Goal: Task Accomplishment & Management: Complete application form

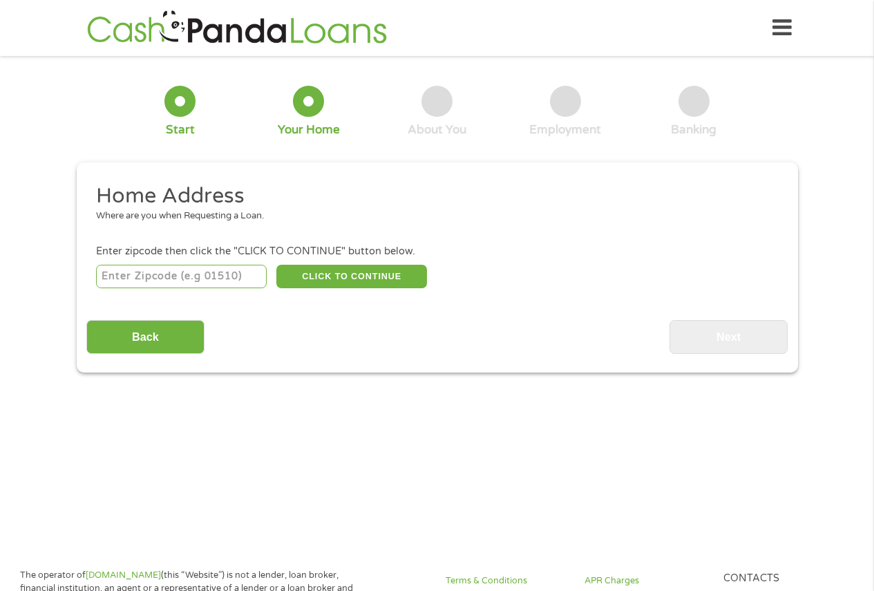
click at [200, 271] on input "number" at bounding box center [181, 276] width 171 height 23
type input "76014"
select select "[US_STATE]"
click at [329, 277] on button "CLICK TO CONTINUE" at bounding box center [351, 276] width 151 height 23
type input "76014"
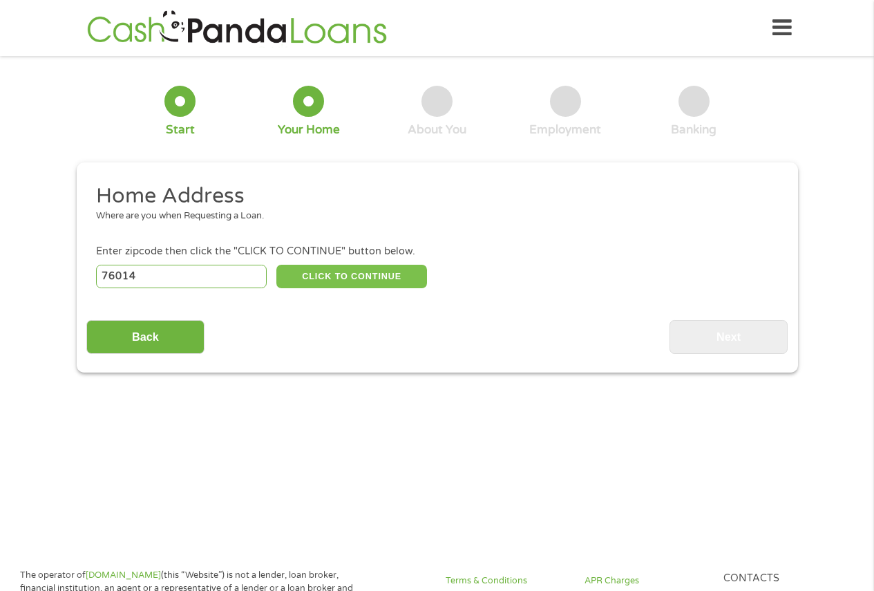
type input "[GEOGRAPHIC_DATA]"
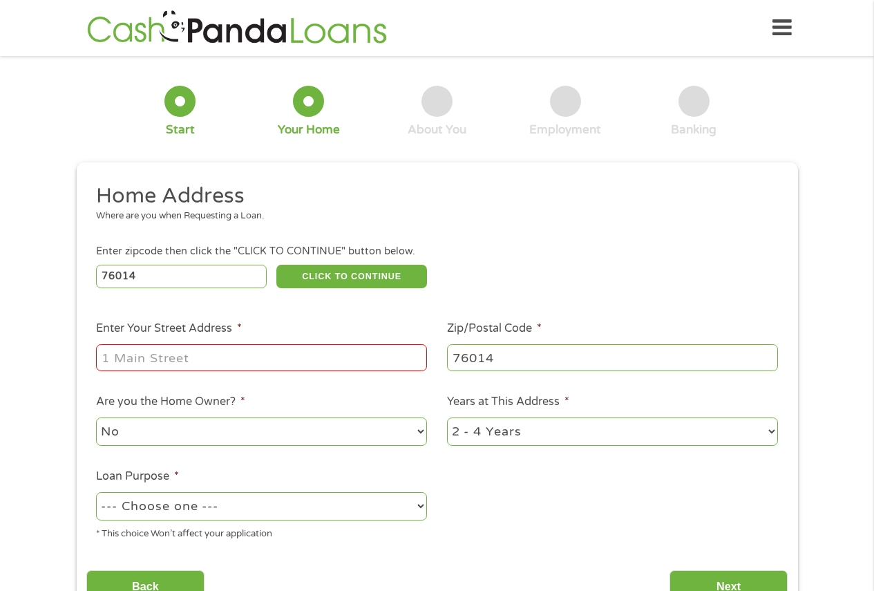
click at [305, 358] on input "Enter Your Street Address *" at bounding box center [261, 357] width 331 height 26
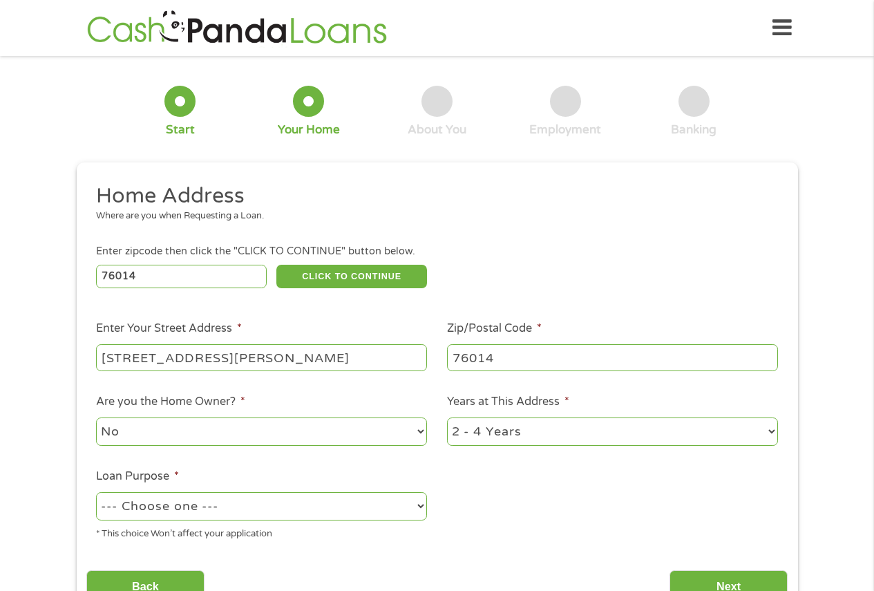
type input "[STREET_ADDRESS][PERSON_NAME]"
click at [249, 503] on select "--- Choose one --- Pay Bills Debt Consolidation Home Improvement Major Purchase…" at bounding box center [261, 506] width 331 height 28
click at [96, 492] on select "--- Choose one --- Pay Bills Debt Consolidation Home Improvement Major Purchase…" at bounding box center [261, 506] width 331 height 28
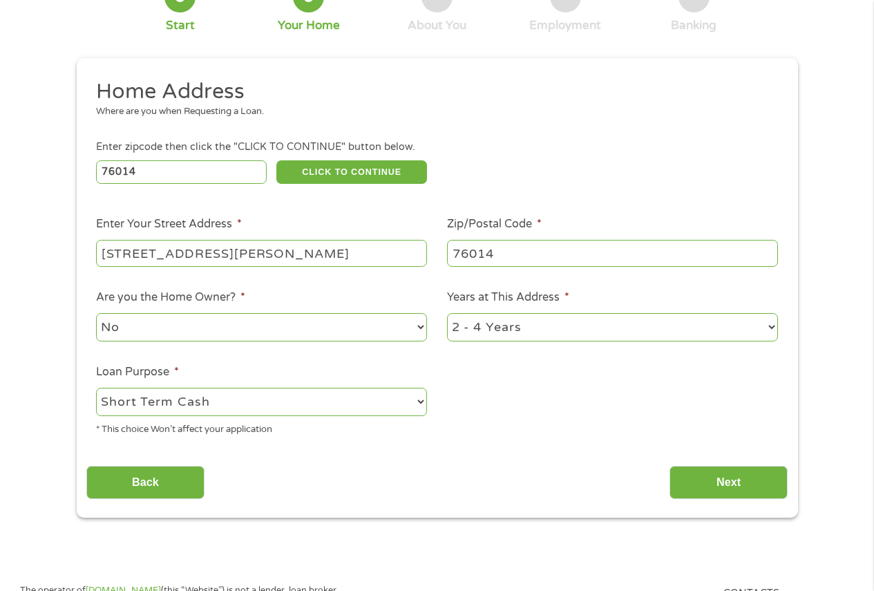
scroll to position [207, 0]
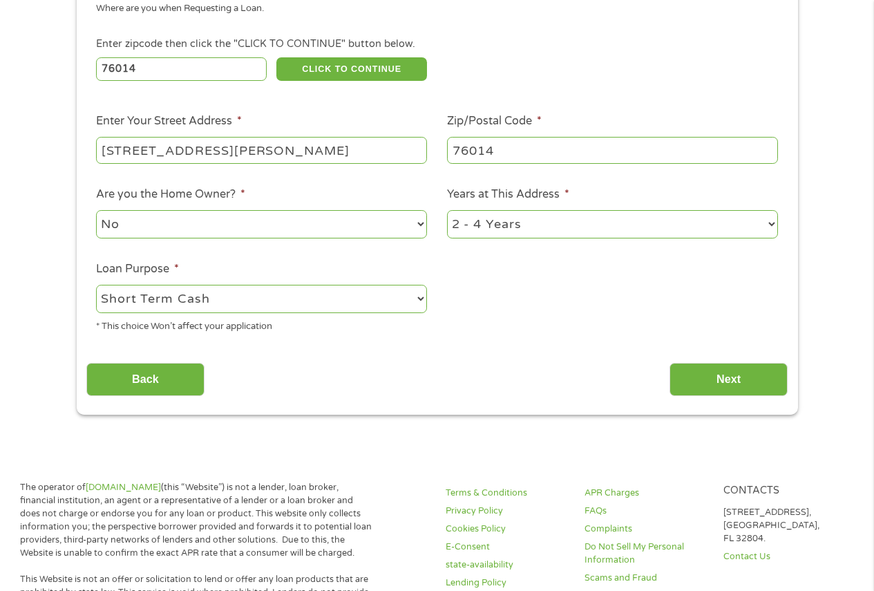
click at [320, 292] on select "--- Choose one --- Pay Bills Debt Consolidation Home Improvement Major Purchase…" at bounding box center [261, 299] width 331 height 28
select select "paybills"
click at [96, 285] on select "--- Choose one --- Pay Bills Debt Consolidation Home Improvement Major Purchase…" at bounding box center [261, 299] width 331 height 28
click at [714, 372] on input "Next" at bounding box center [728, 380] width 118 height 34
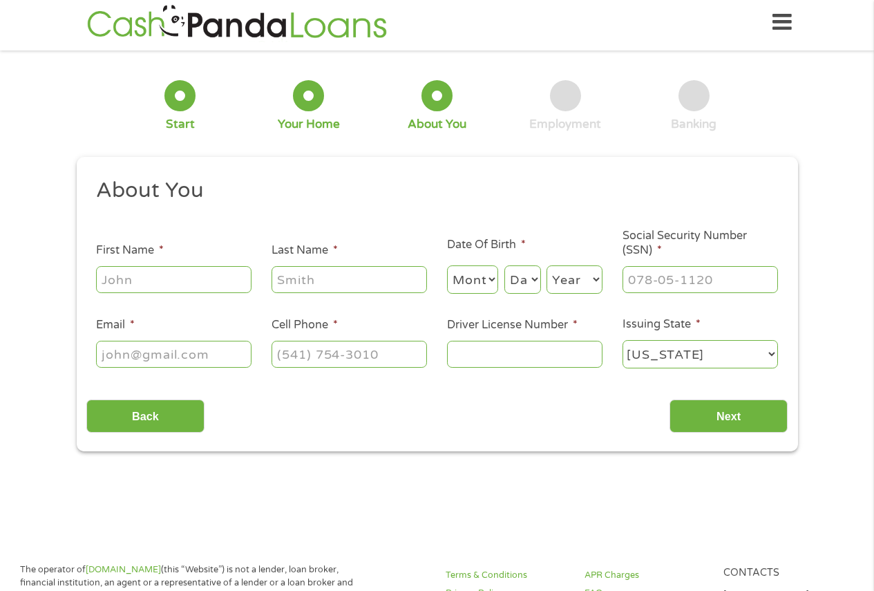
scroll to position [0, 0]
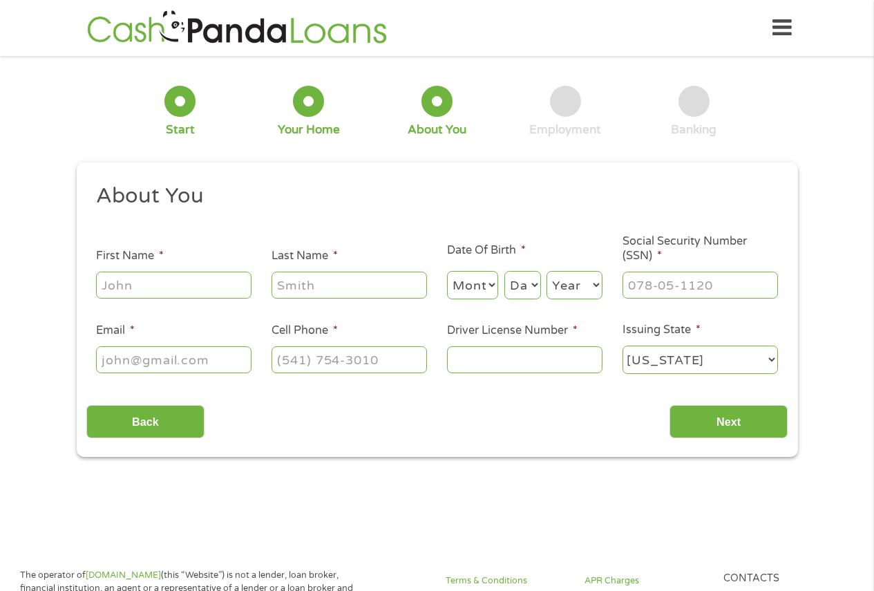
click at [175, 292] on input "First Name *" at bounding box center [173, 284] width 155 height 26
type input "[PERSON_NAME]"
type input "[EMAIL_ADDRESS][DOMAIN_NAME]"
type input "[PHONE_NUMBER]"
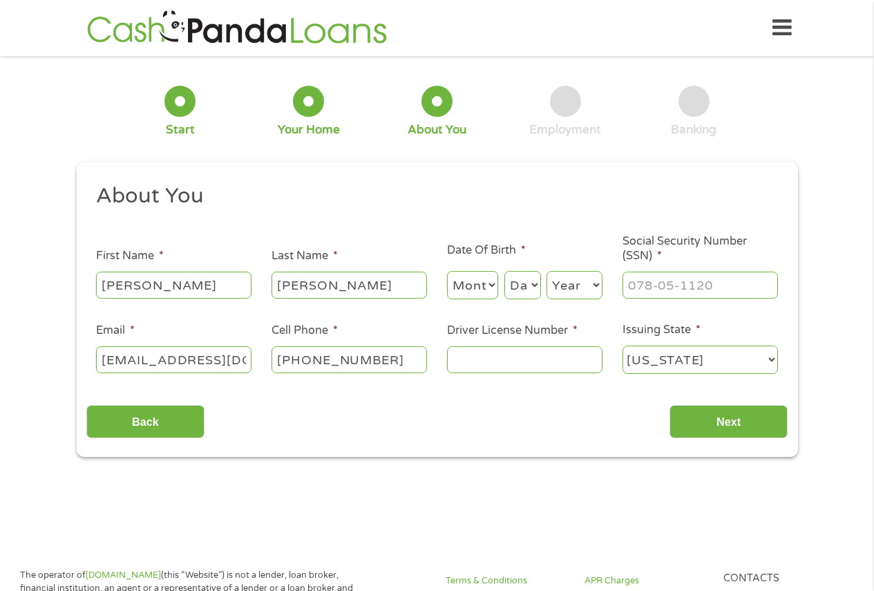
click at [345, 284] on input "[PERSON_NAME]" at bounding box center [348, 284] width 155 height 26
click at [495, 372] on input "Driver License Number *" at bounding box center [524, 359] width 155 height 26
click at [481, 284] on select "Month 1 2 3 4 5 6 7 8 9 10 11 12" at bounding box center [473, 285] width 52 height 28
select select "1"
click at [447, 271] on select "Month 1 2 3 4 5 6 7 8 9 10 11 12" at bounding box center [473, 285] width 52 height 28
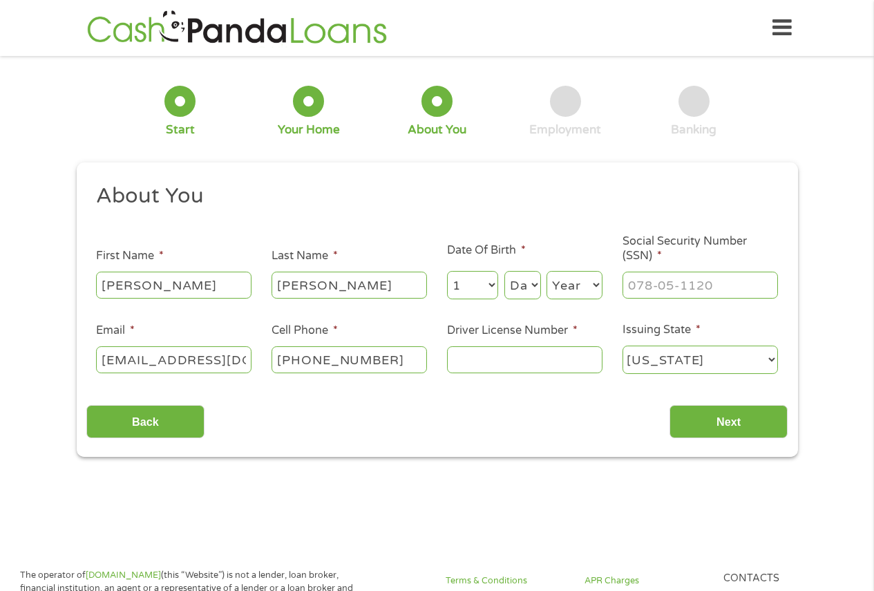
click at [545, 274] on div "Month Month 1 2 3 4 5 6 7 8 9 10 11 12 Day Day 1 2 3 4 5 6 7 8 9 10 11 12 13 14…" at bounding box center [524, 283] width 155 height 38
click at [530, 284] on select "Day 1 2 3 4 5 6 7 8 9 10 11 12 13 14 15 16 17 18 19 20 21 22 23 24 25 26 27 28 …" at bounding box center [522, 285] width 37 height 28
select select "17"
click at [504, 271] on select "Day 1 2 3 4 5 6 7 8 9 10 11 12 13 14 15 16 17 18 19 20 21 22 23 24 25 26 27 28 …" at bounding box center [522, 285] width 37 height 28
click at [564, 280] on select "Year [DATE] 2006 2005 2004 2003 2002 2001 2000 1999 1998 1997 1996 1995 1994 19…" at bounding box center [574, 285] width 56 height 28
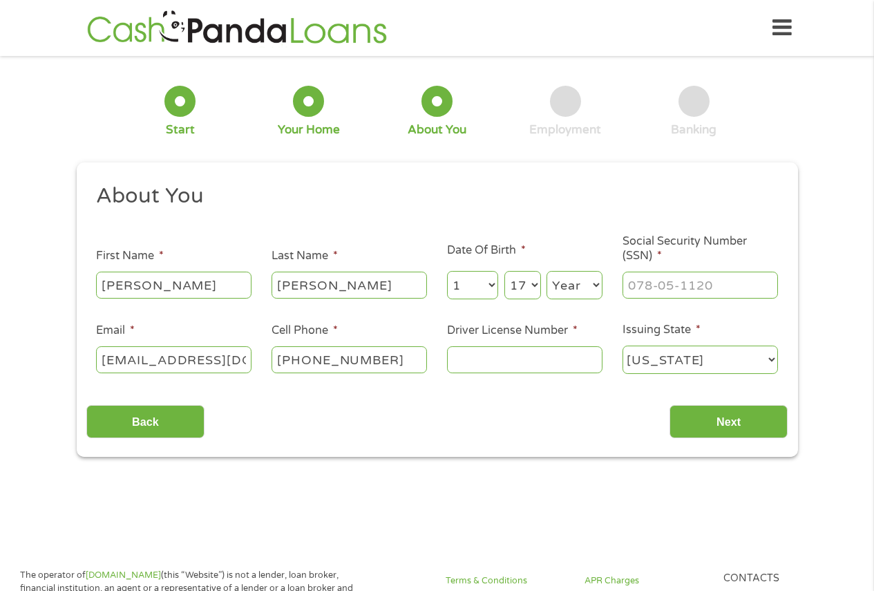
select select "1983"
click at [546, 271] on select "Year [DATE] 2006 2005 2004 2003 2002 2001 2000 1999 1998 1997 1996 1995 1994 19…" at bounding box center [574, 285] width 56 height 28
click at [712, 287] on input "___-__-____" at bounding box center [699, 284] width 155 height 26
drag, startPoint x: 721, startPoint y: 287, endPoint x: 564, endPoint y: 305, distance: 158.6
click at [567, 308] on ul "About You This field is hidden when viewing the form Title * --- Choose one ---…" at bounding box center [436, 284] width 701 height 204
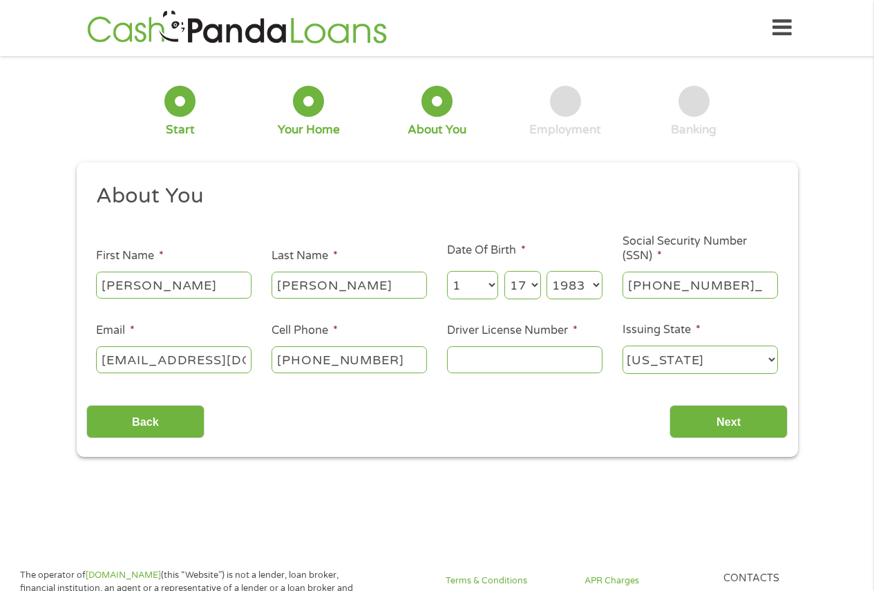
type input "639-89-1273"
click at [473, 362] on input "Driver License Number *" at bounding box center [524, 359] width 155 height 26
type input "33355954"
click at [740, 427] on input "Next" at bounding box center [728, 422] width 118 height 34
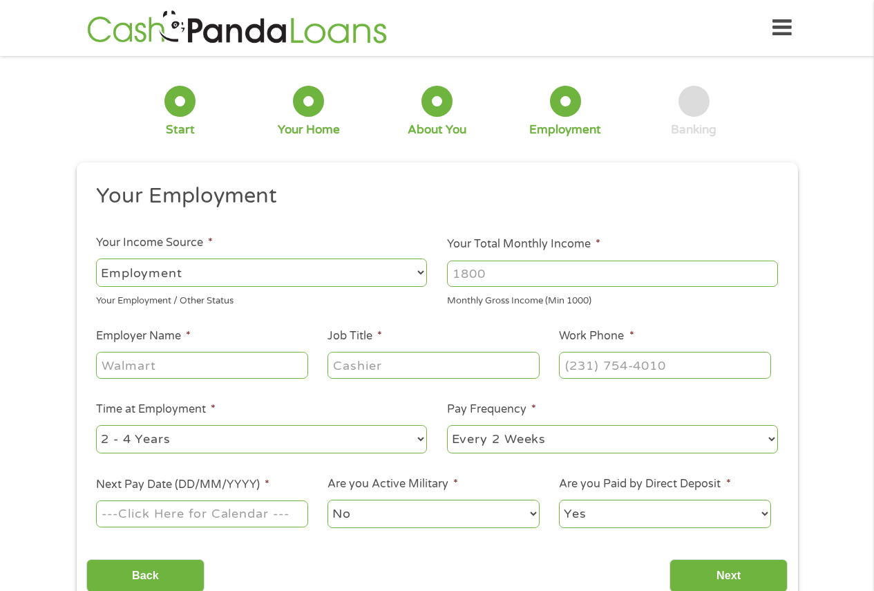
click at [470, 271] on input "Your Total Monthly Income *" at bounding box center [612, 273] width 331 height 26
type input "3200"
click at [190, 365] on input "Employer Name *" at bounding box center [201, 365] width 211 height 26
type input "Las Brisas"
click at [401, 361] on input "Job Title *" at bounding box center [432, 365] width 211 height 26
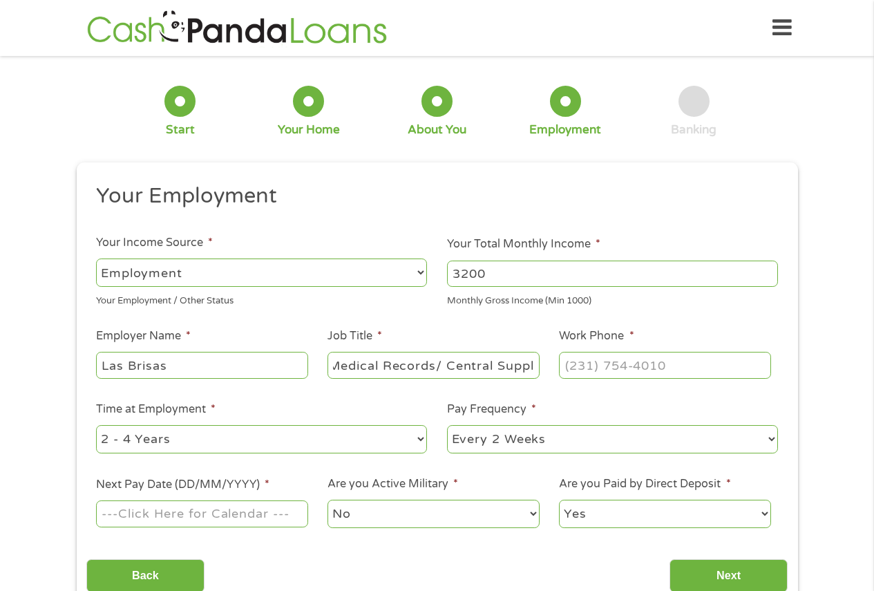
scroll to position [0, 14]
type input "Medical Records/ Central Supply"
click at [601, 359] on input "(___) ___-____" at bounding box center [664, 365] width 211 height 26
drag, startPoint x: 696, startPoint y: 374, endPoint x: 461, endPoint y: 393, distance: 236.3
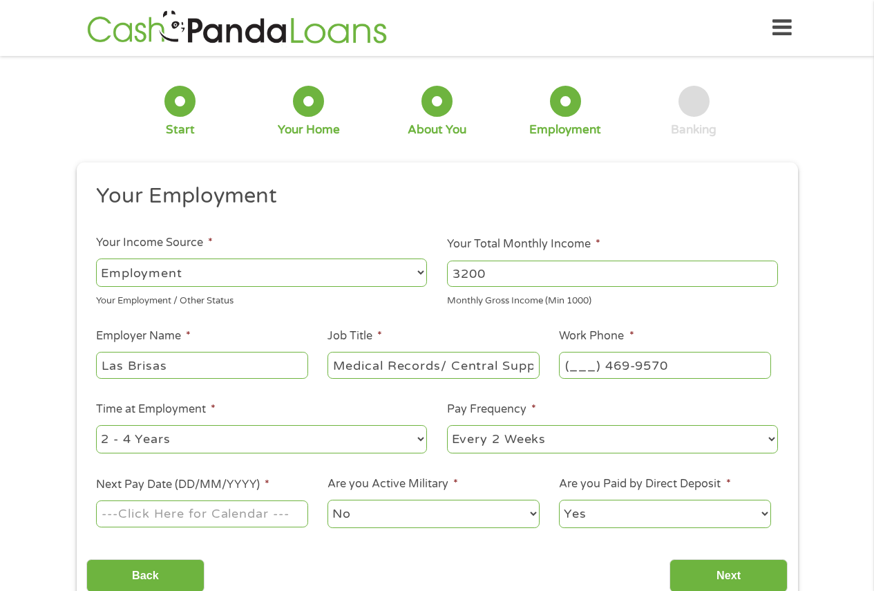
click at [462, 394] on ul "Your Employment Your Income Source * --- Choose one --- Employment [DEMOGRAPHIC…" at bounding box center [436, 361] width 701 height 358
type input "[PHONE_NUMBER]"
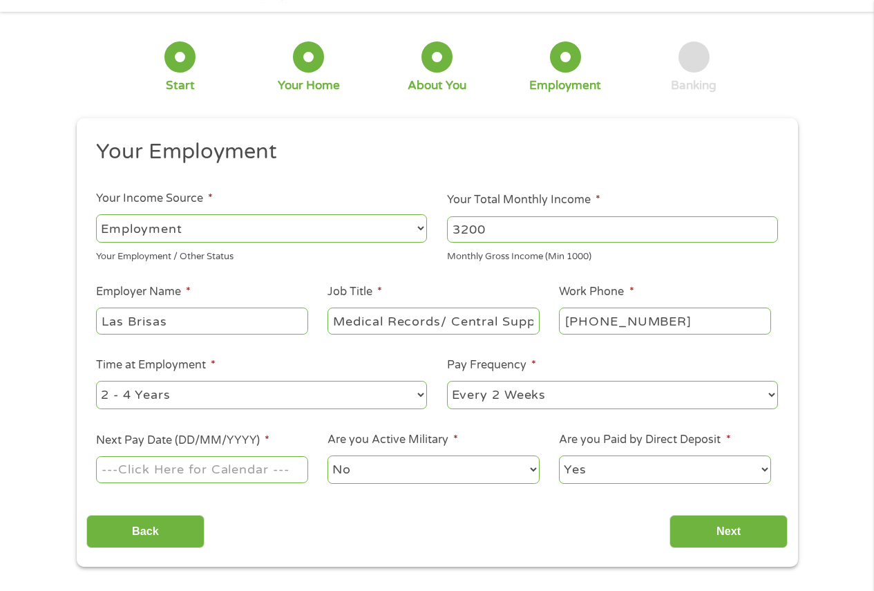
scroll to position [69, 0]
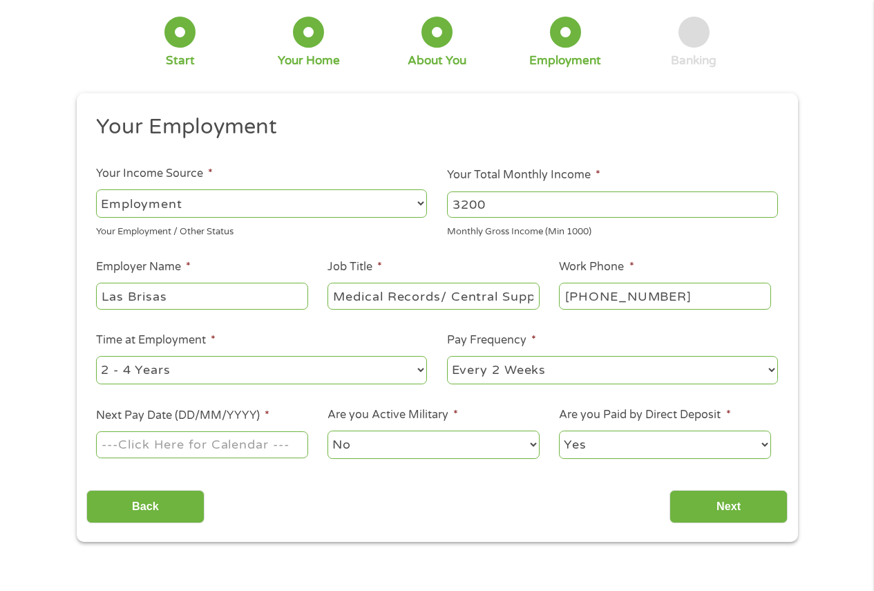
click at [163, 441] on input "Next Pay Date (DD/MM/YYYY) *" at bounding box center [201, 444] width 211 height 26
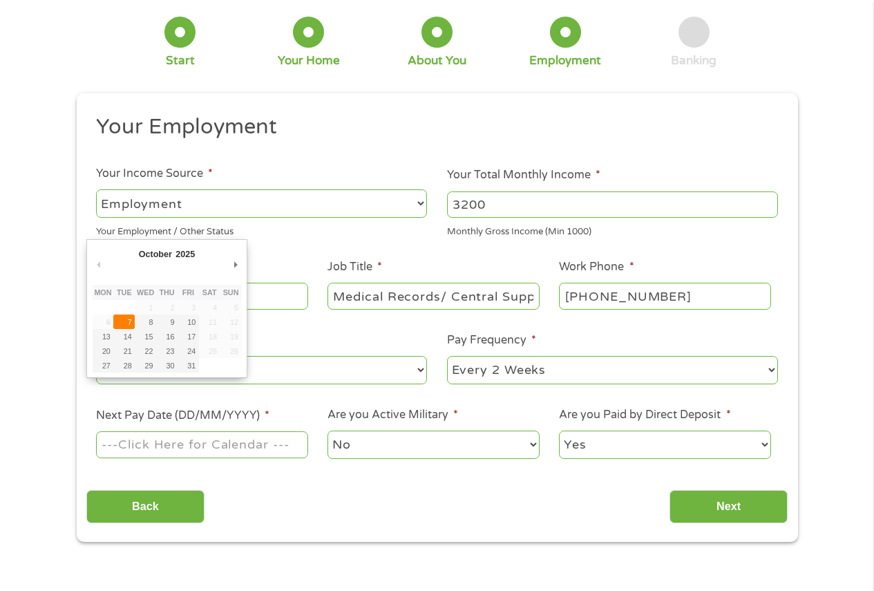
type input "[DATE]"
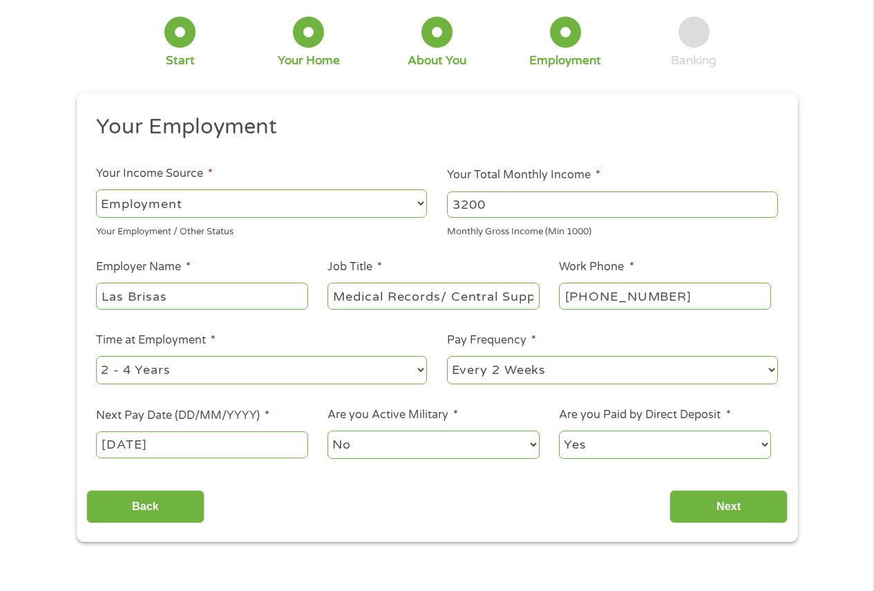
click at [215, 442] on input "[DATE]" at bounding box center [201, 444] width 211 height 26
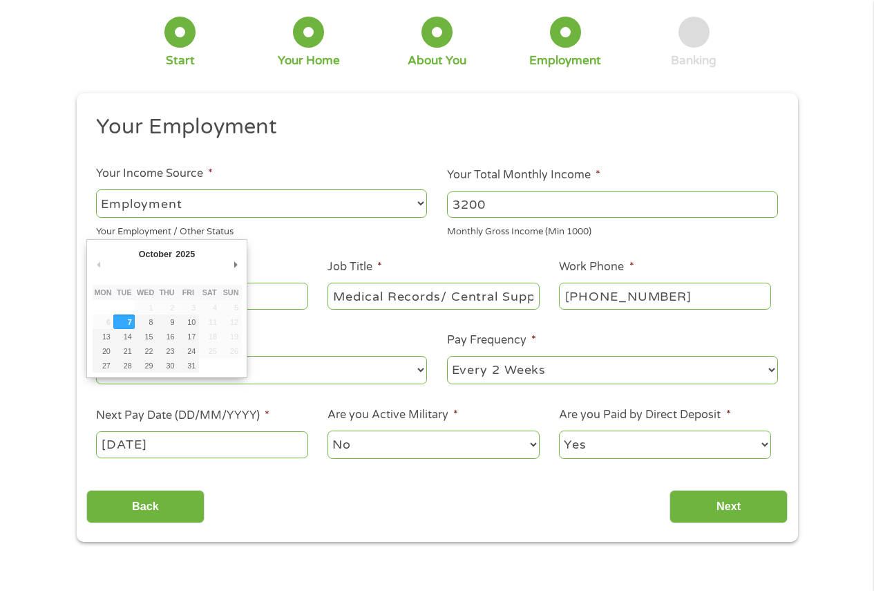
click at [369, 441] on select "No Yes" at bounding box center [432, 444] width 211 height 28
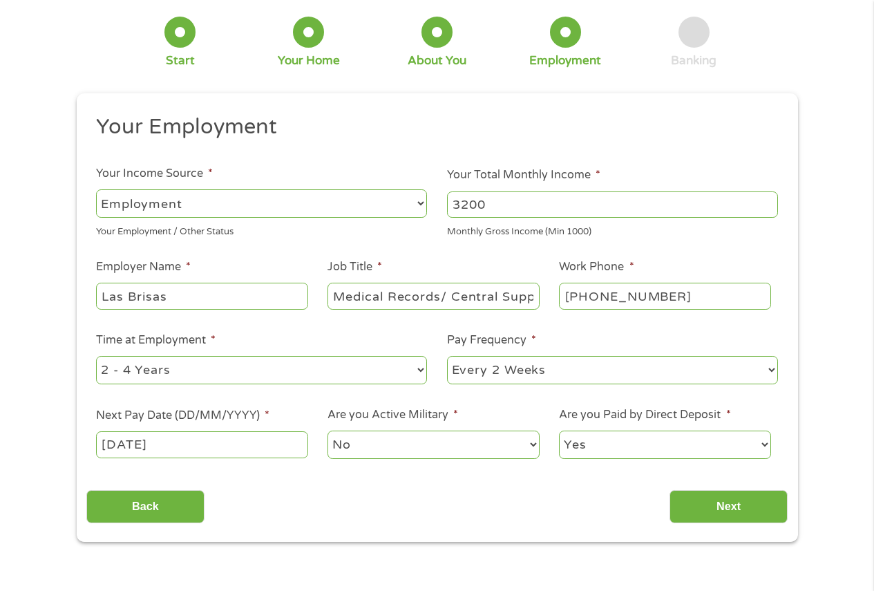
drag, startPoint x: 619, startPoint y: 436, endPoint x: 629, endPoint y: 444, distance: 12.7
click at [619, 436] on select "Yes No" at bounding box center [664, 444] width 211 height 28
click at [731, 512] on input "Next" at bounding box center [728, 507] width 118 height 34
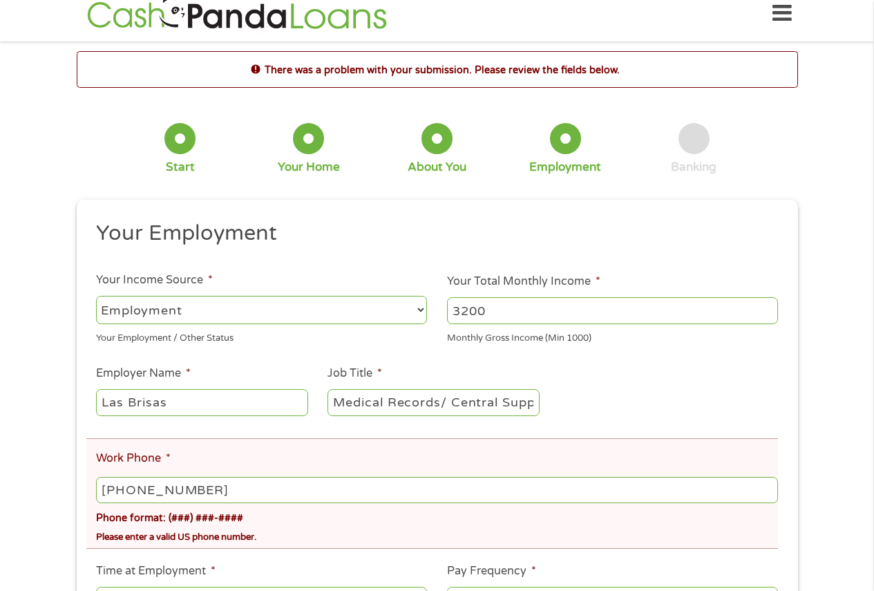
scroll to position [0, 0]
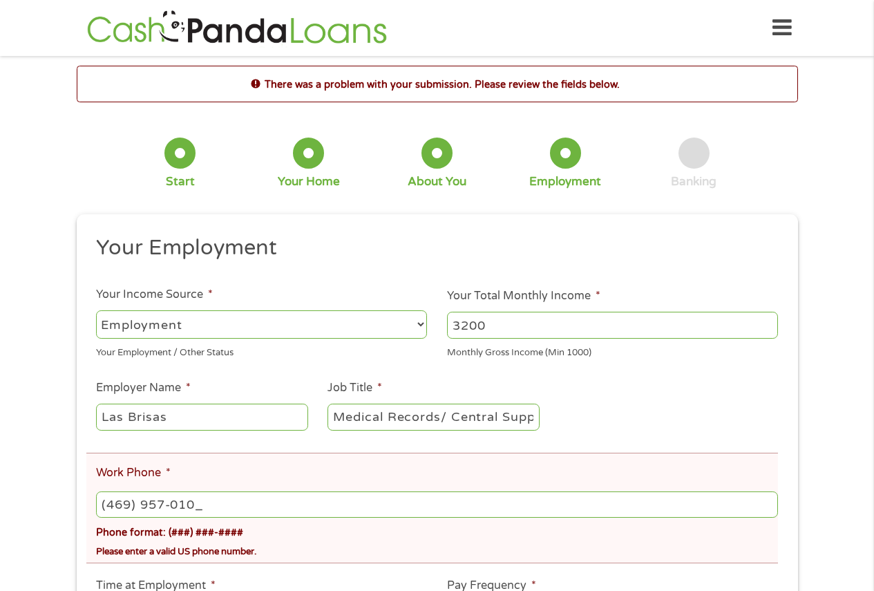
type input "[PHONE_NUMBER]"
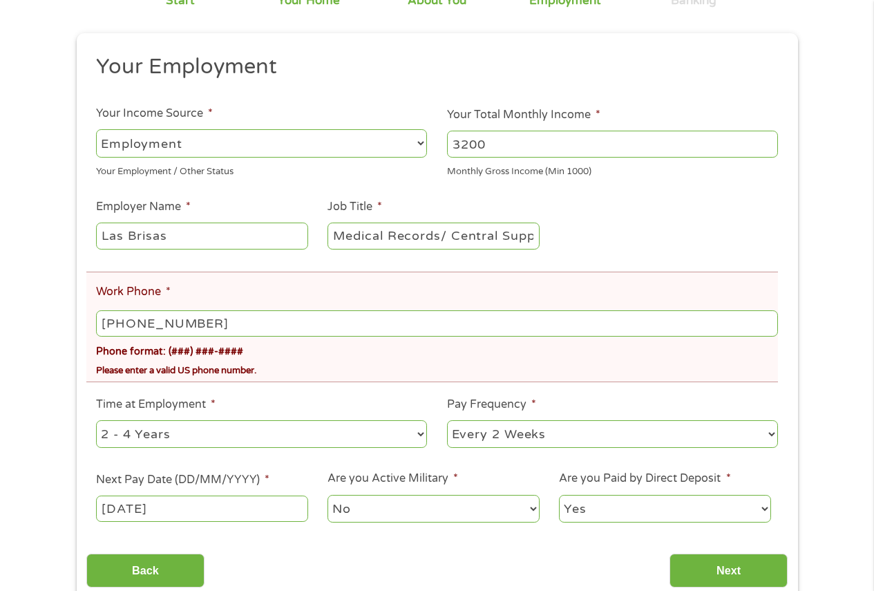
scroll to position [207, 0]
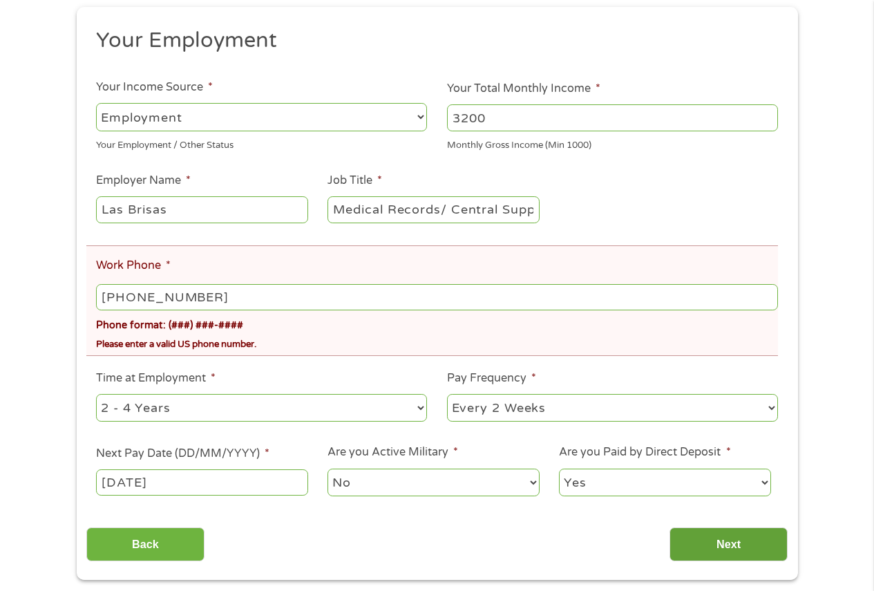
click at [715, 538] on input "Next" at bounding box center [728, 544] width 118 height 34
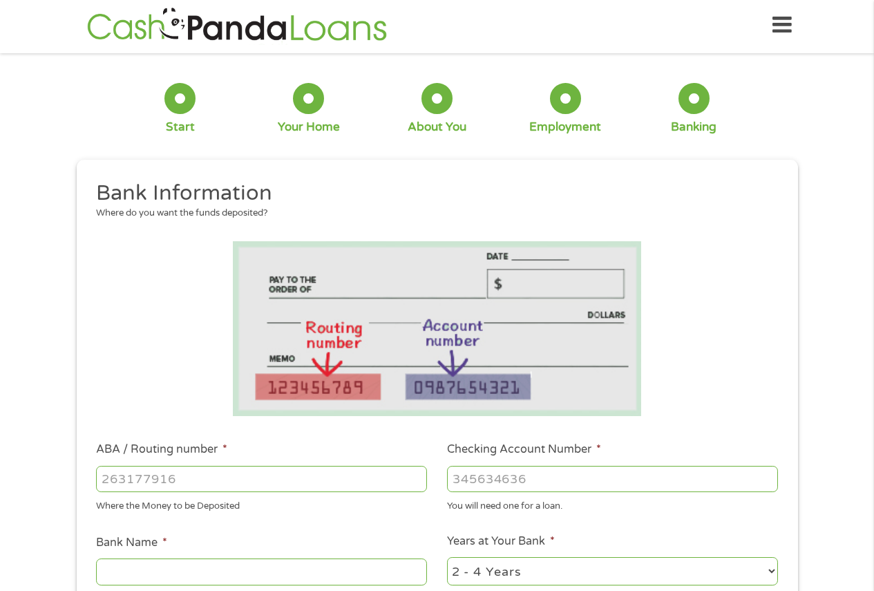
scroll to position [0, 0]
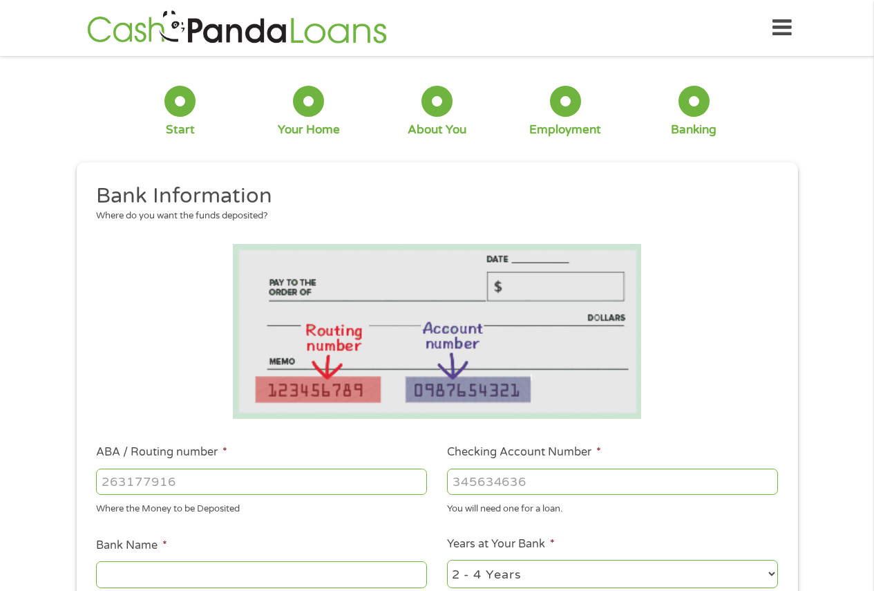
click at [209, 488] on input "ABA / Routing number *" at bounding box center [261, 481] width 331 height 26
type input "031101334"
type input "SoFi Bank, National Association"
type input "031101334"
click at [501, 486] on input "Checking Account Number *" at bounding box center [612, 481] width 331 height 26
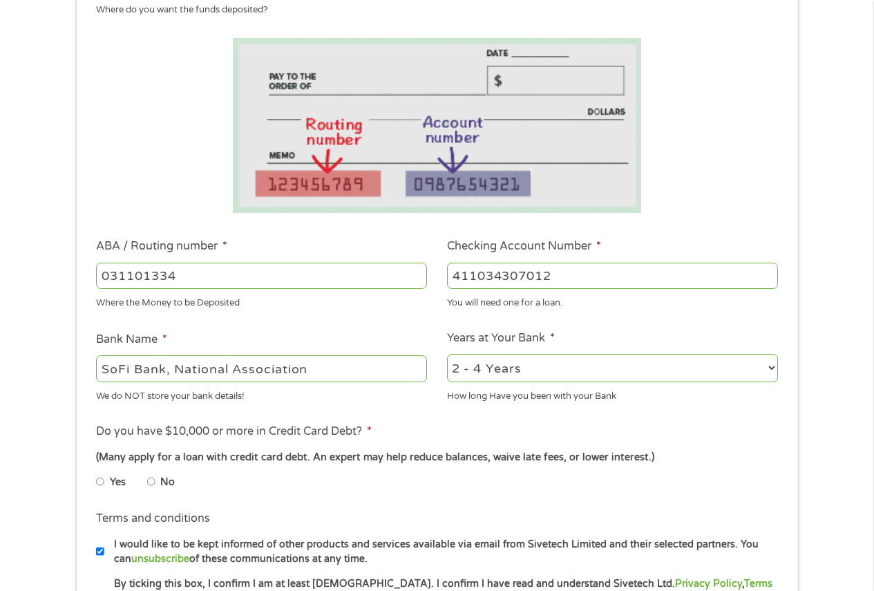
scroll to position [207, 0]
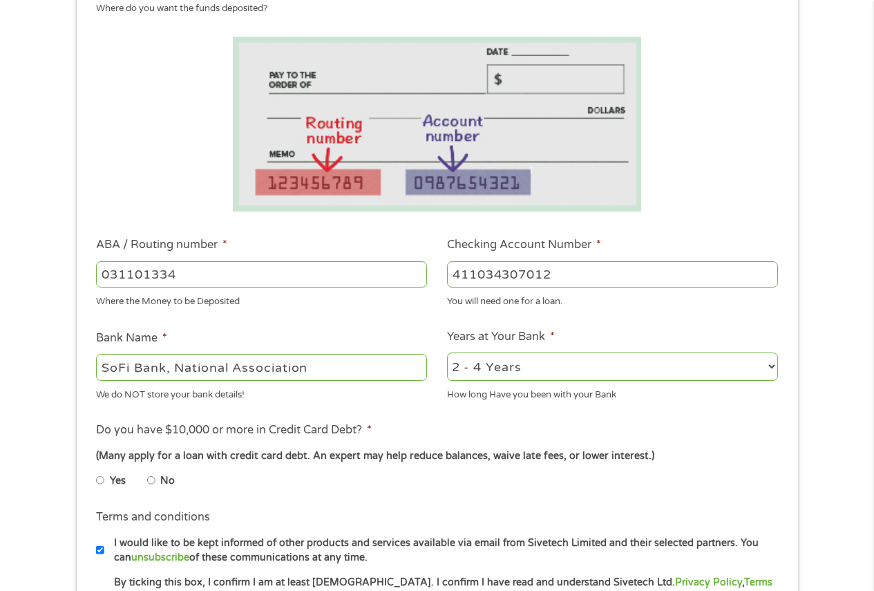
type input "411034307012"
click at [151, 481] on input "No" at bounding box center [151, 480] width 8 height 22
radio input "true"
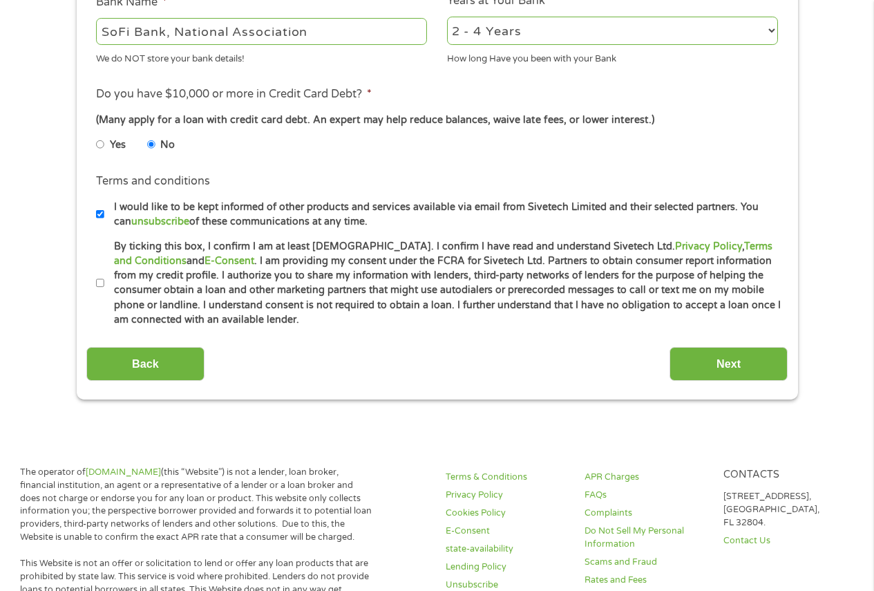
scroll to position [553, 0]
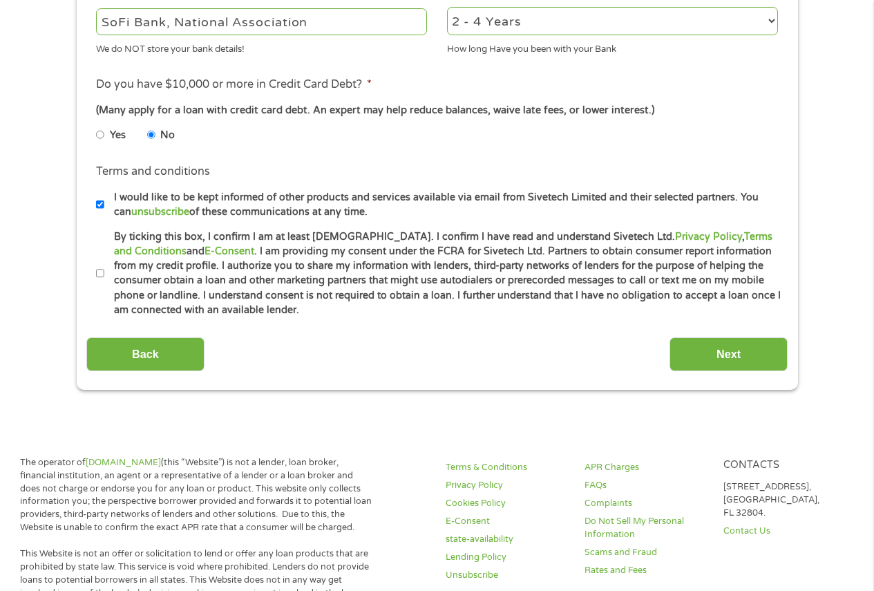
click at [99, 271] on input "By ticking this box, I confirm I am at least [DEMOGRAPHIC_DATA]. I confirm I ha…" at bounding box center [100, 274] width 8 height 22
checkbox input "true"
click at [698, 357] on input "Next" at bounding box center [728, 354] width 118 height 34
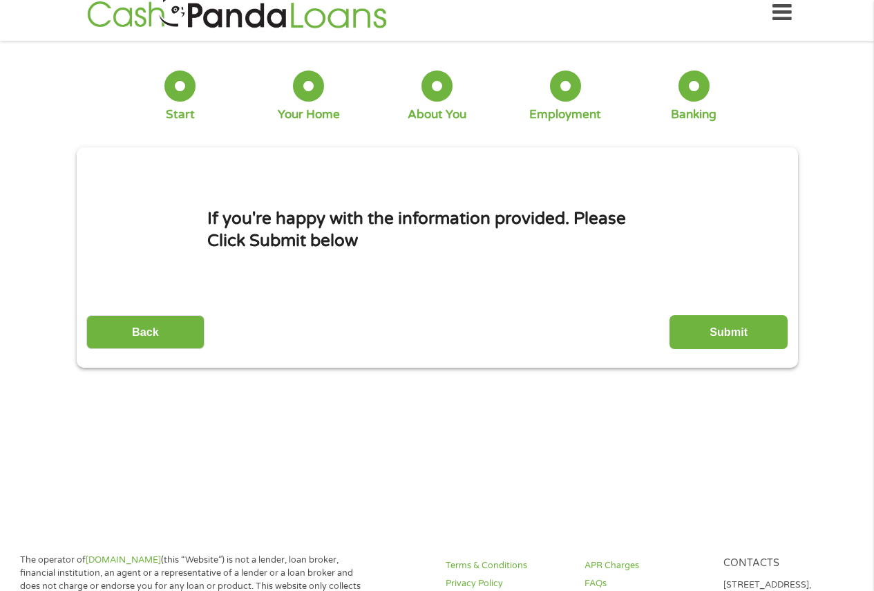
scroll to position [0, 0]
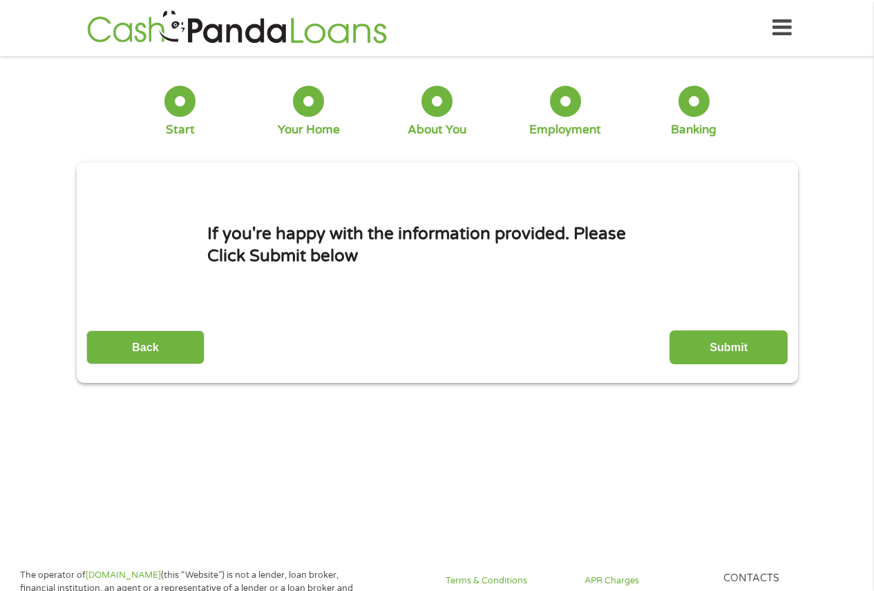
click at [708, 354] on input "Submit" at bounding box center [728, 347] width 118 height 34
